Goal: Task Accomplishment & Management: Manage account settings

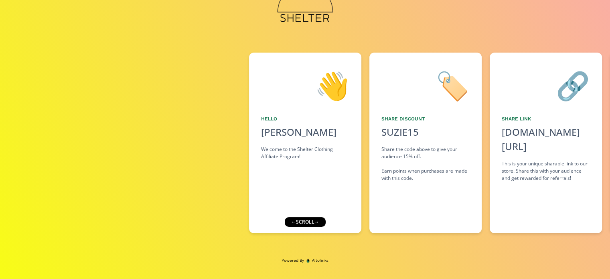
scroll to position [47, 0]
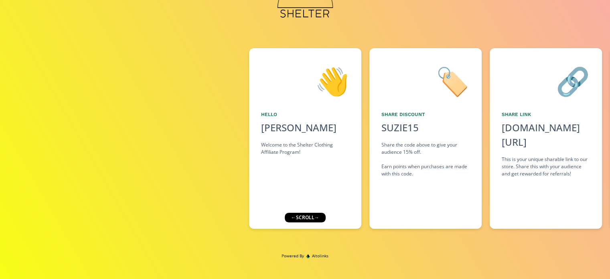
click at [299, 218] on div "← scroll →" at bounding box center [304, 217] width 41 height 10
click at [299, 135] on div "👋 Hello [PERSON_NAME] Welcome to the Shelter Clothing Affiliate Program!" at bounding box center [305, 138] width 112 height 180
click at [300, 106] on div "👋 Hello [PERSON_NAME] Welcome to the Shelter Clothing Affiliate Program!" at bounding box center [305, 138] width 112 height 180
click at [332, 85] on div "👋" at bounding box center [305, 80] width 88 height 41
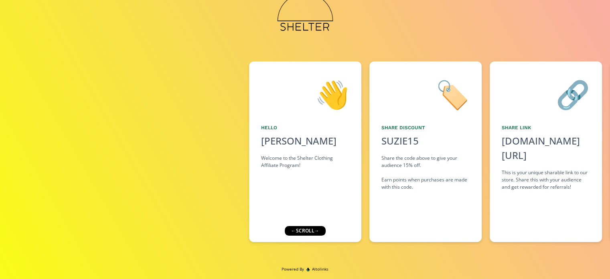
scroll to position [0, 0]
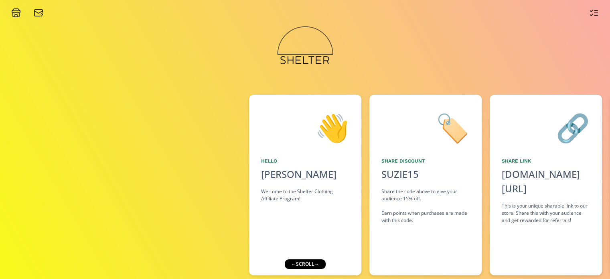
click at [16, 12] on icon at bounding box center [16, 13] width 10 height 10
click at [594, 12] on icon at bounding box center [594, 13] width 10 height 10
